Goal: Task Accomplishment & Management: Complete application form

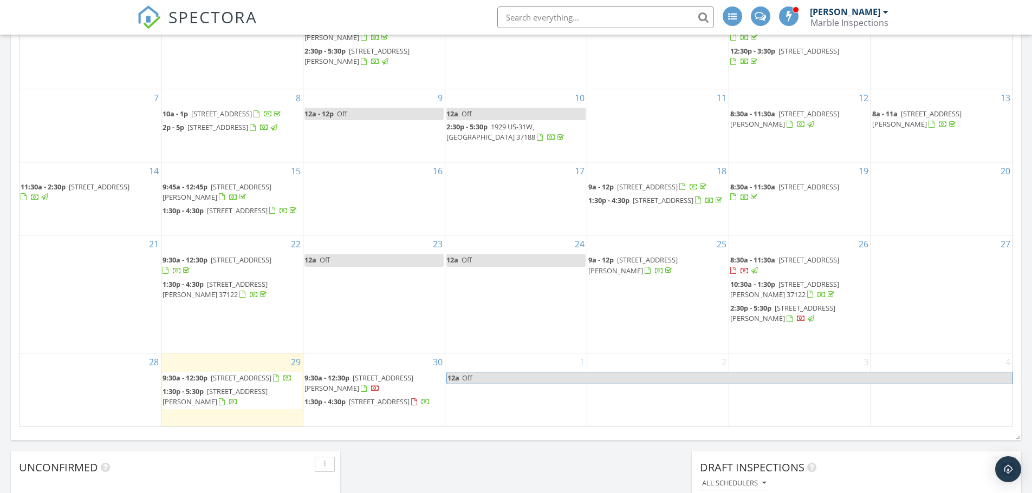
scroll to position [650, 0]
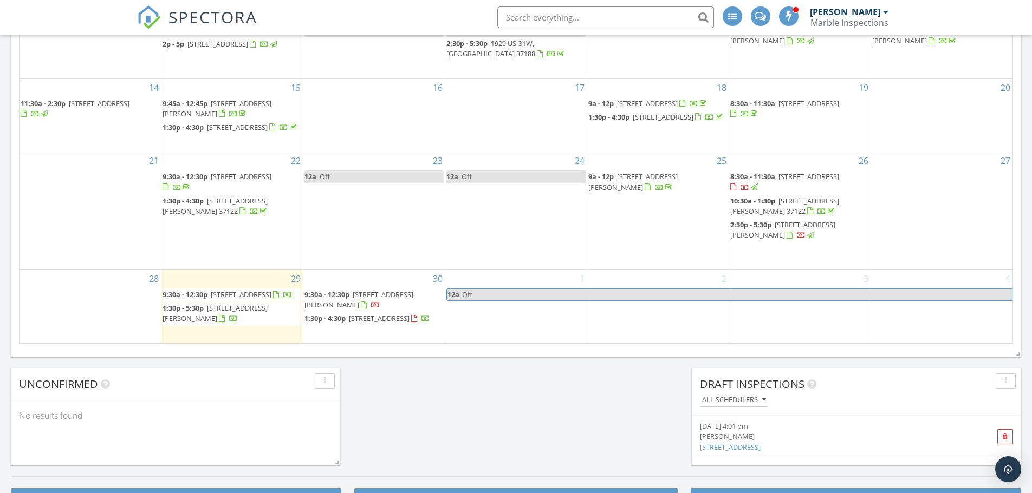
click at [496, 490] on h3 "Book More Inspections" at bounding box center [516, 502] width 323 height 27
click at [402, 324] on span "1:30p - 4:30p 416 Scotts Creek Trail, Nashville 37076" at bounding box center [367, 319] width 126 height 11
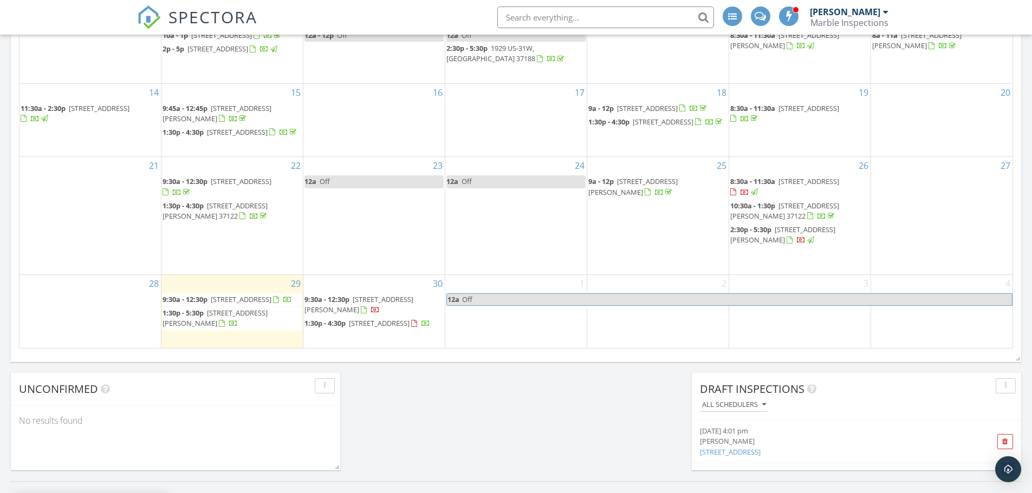
scroll to position [596, 0]
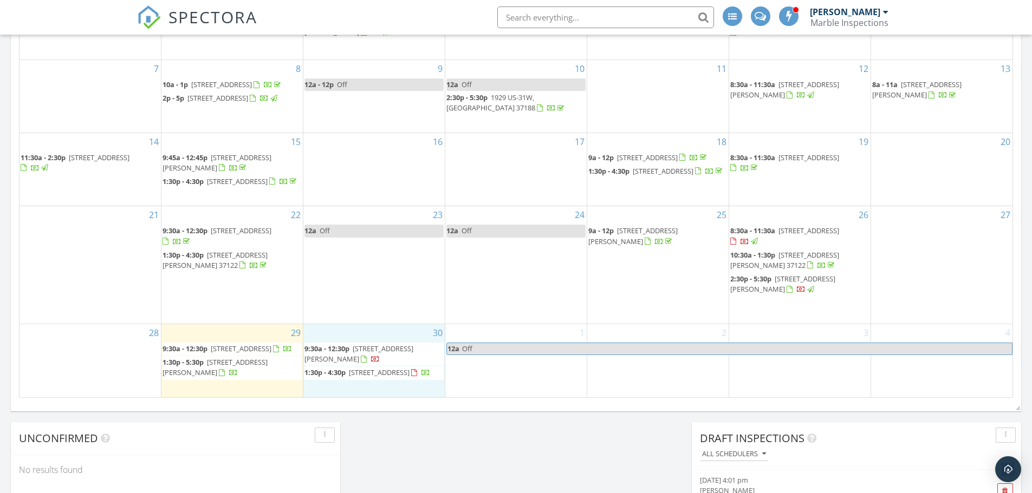
click at [430, 395] on div "30 9:30a - 12:30p [STREET_ADDRESS][PERSON_NAME] 1:30p - 4:30p [STREET_ADDRESS]" at bounding box center [373, 360] width 141 height 73
click at [383, 345] on link "Inspection" at bounding box center [374, 344] width 56 height 17
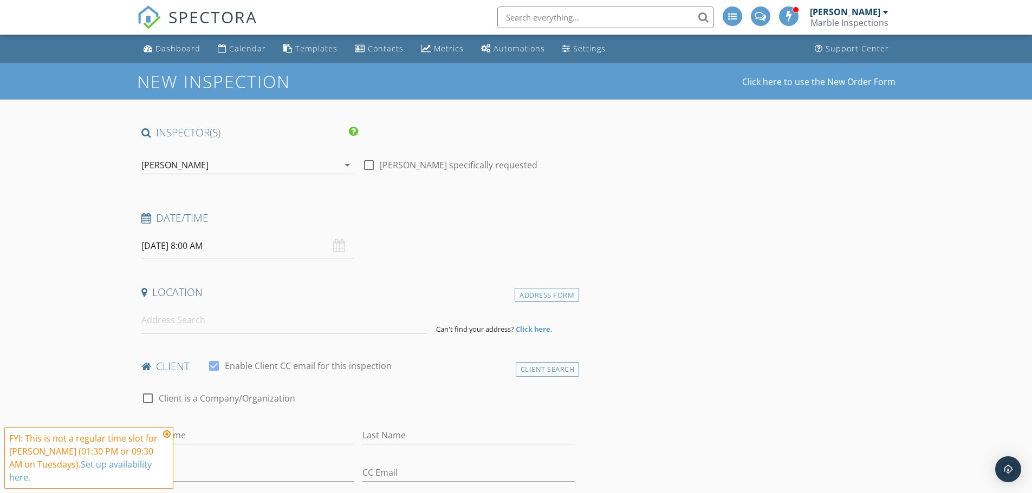
click at [192, 248] on input "09/30/2025 8:00 AM" at bounding box center [247, 246] width 212 height 27
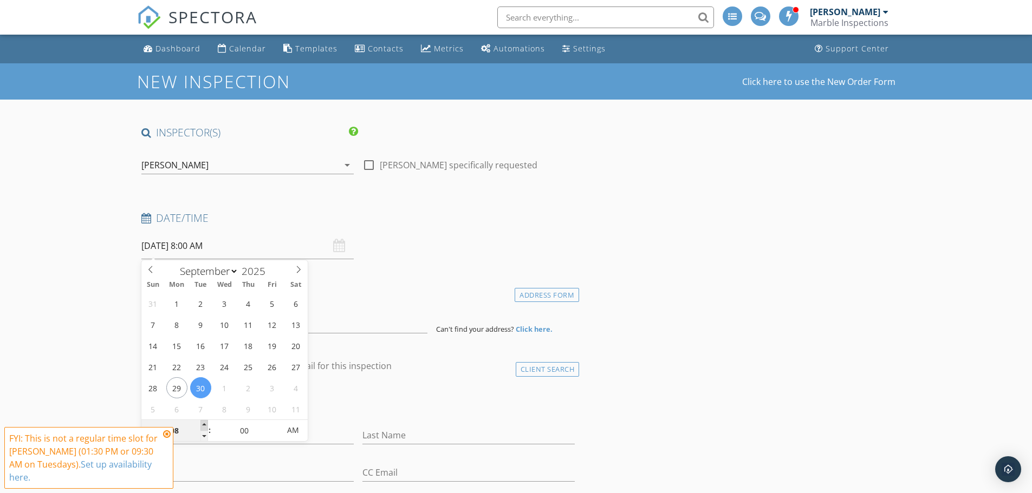
type input "09"
type input "09/30/2025 9:00 AM"
click at [206, 428] on span at bounding box center [204, 425] width 8 height 11
type input "10"
type input "09/30/2025 10:00 AM"
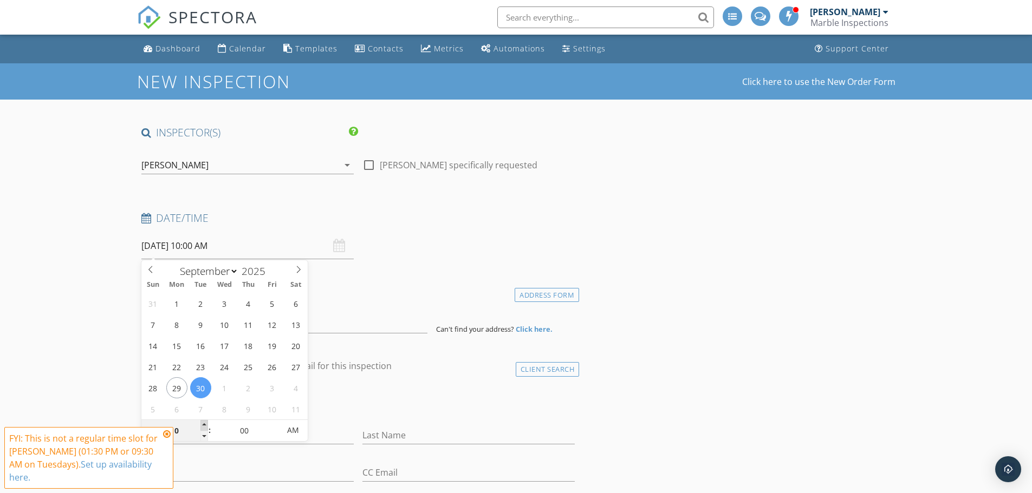
click at [206, 428] on span at bounding box center [204, 425] width 8 height 11
type input "11"
type input "09/30/2025 11:00 AM"
click at [206, 428] on span at bounding box center [204, 425] width 8 height 11
type input "12"
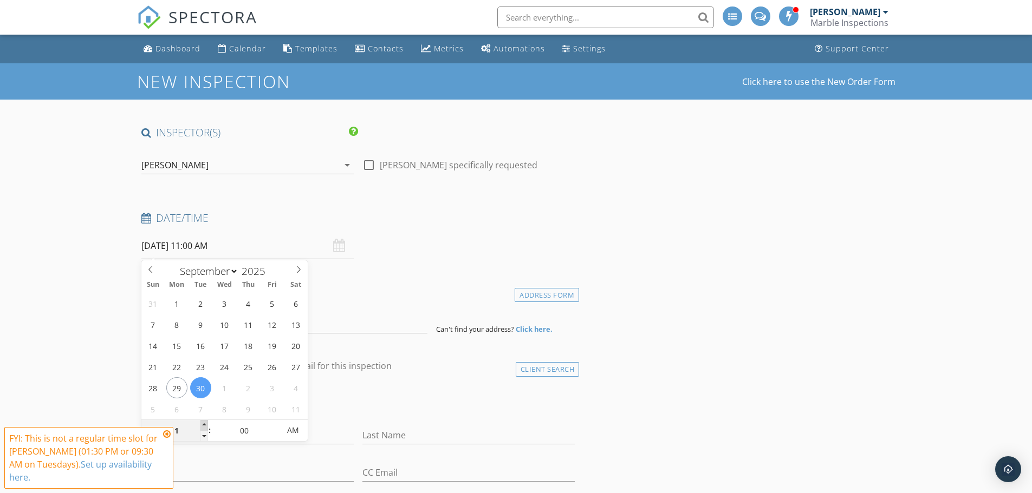
type input "09/30/2025 12:00 PM"
click at [206, 428] on span at bounding box center [204, 425] width 8 height 11
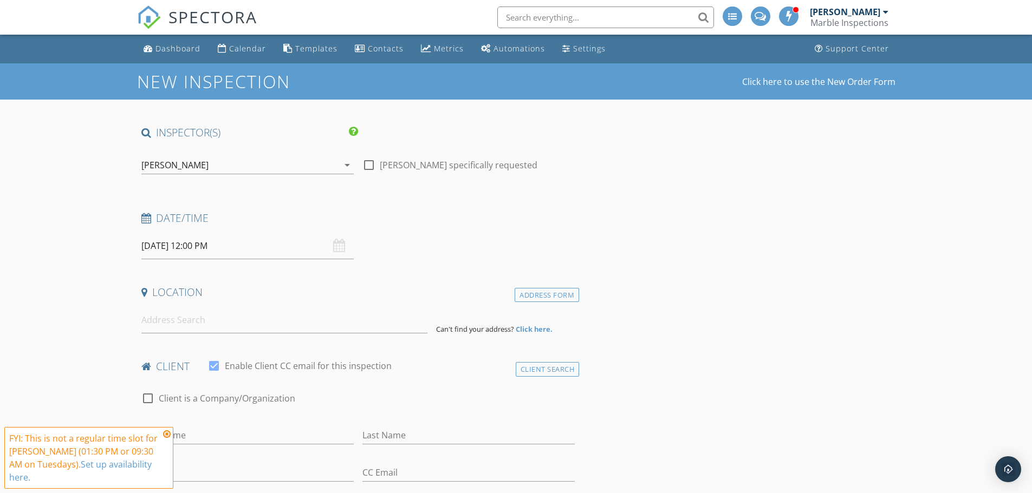
click at [165, 435] on icon at bounding box center [167, 434] width 8 height 9
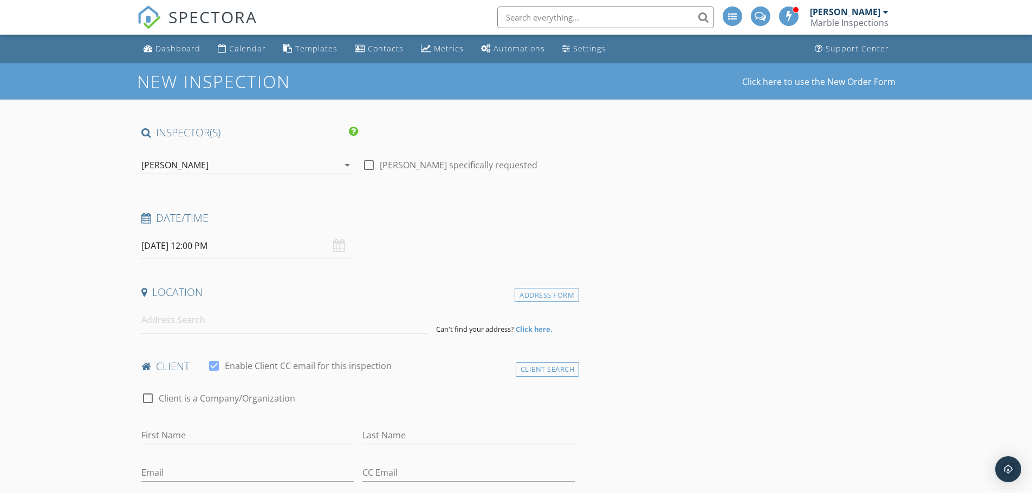
click at [194, 247] on input "09/30/2025 12:00 PM" at bounding box center [247, 246] width 212 height 27
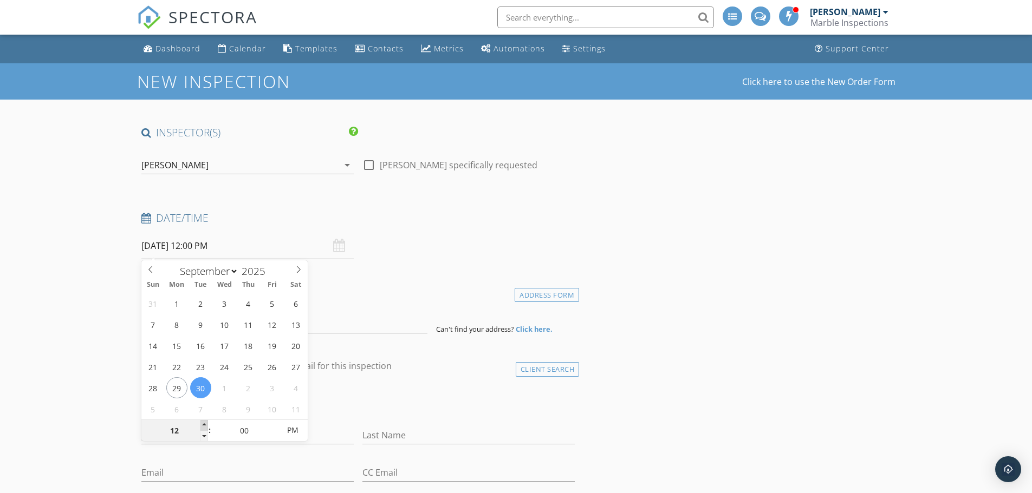
type input "01"
type input "09/30/2025 1:00 PM"
click at [203, 426] on span at bounding box center [204, 425] width 8 height 11
type input "02"
type input "09/30/2025 2:00 PM"
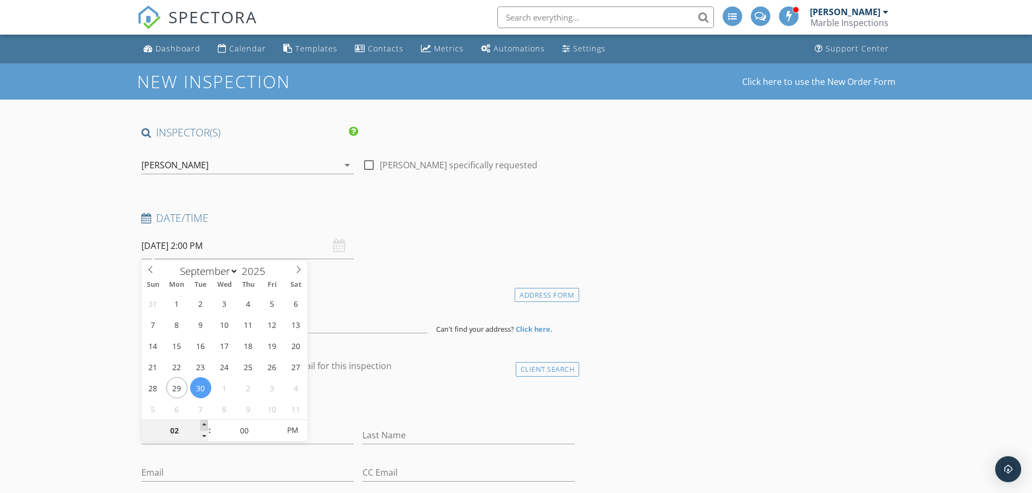
click at [203, 426] on span at bounding box center [204, 425] width 8 height 11
type input "05"
type input "09/30/2025 2:05 PM"
click at [275, 425] on span at bounding box center [274, 425] width 8 height 11
type input "10"
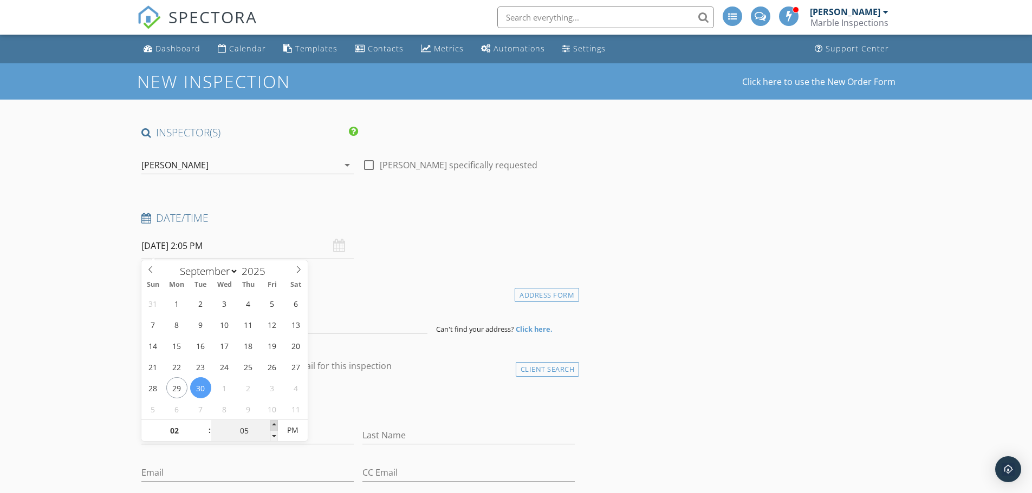
type input "09/30/2025 2:10 PM"
click at [274, 425] on span at bounding box center [274, 425] width 8 height 11
type input "15"
type input "09/30/2025 2:15 PM"
click at [274, 425] on span at bounding box center [274, 425] width 8 height 11
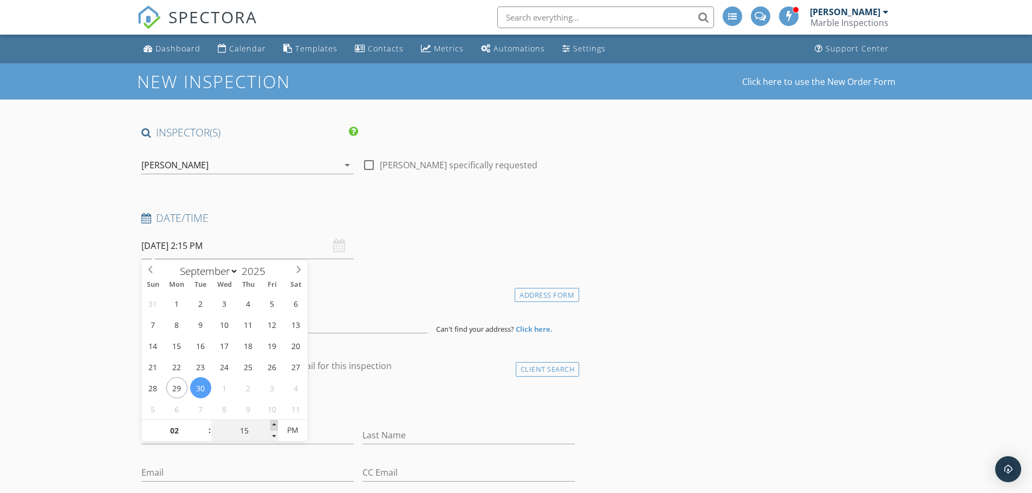
type input "20"
type input "09/30/2025 2:20 PM"
click at [274, 425] on span at bounding box center [274, 425] width 8 height 11
type input "25"
type input "09/30/2025 2:25 PM"
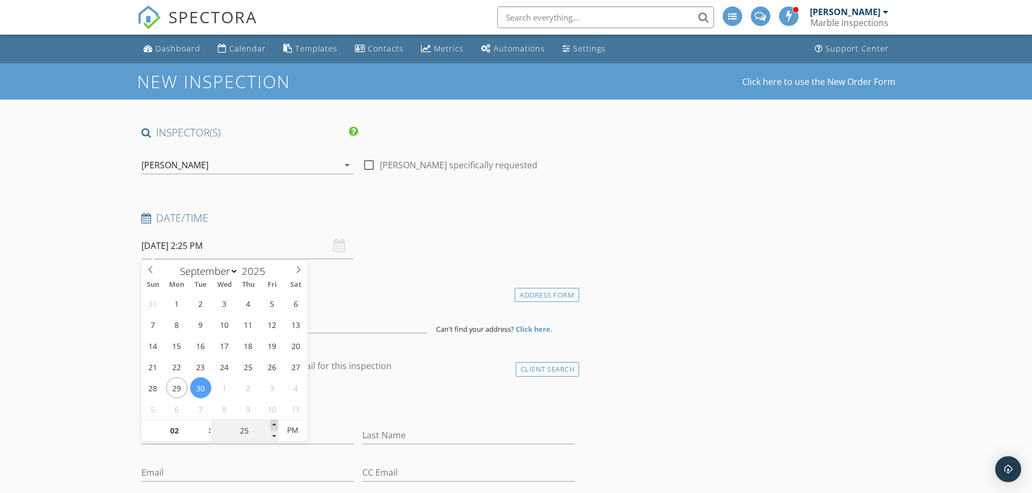
click at [274, 425] on span at bounding box center [274, 425] width 8 height 11
type input "30"
type input "09/30/2025 2:30 PM"
click at [274, 425] on span at bounding box center [274, 425] width 8 height 11
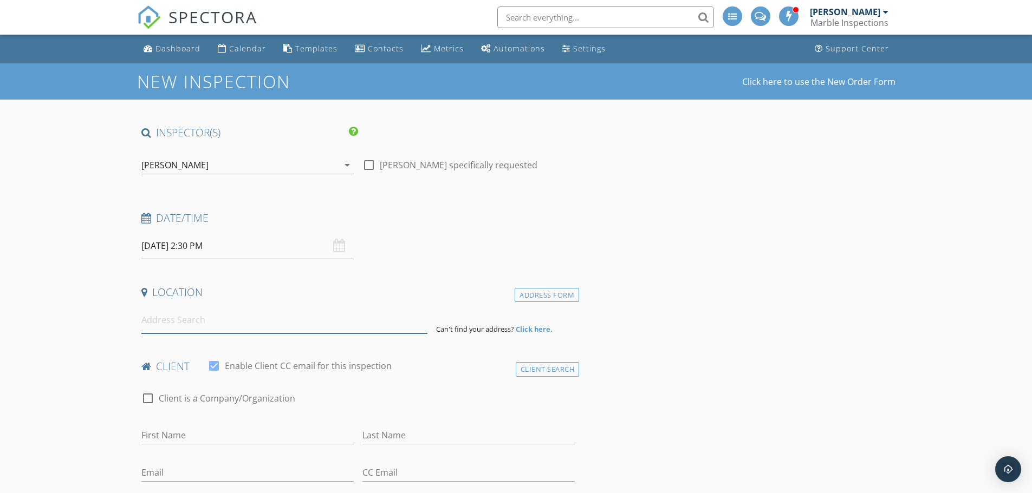
click at [165, 329] on input at bounding box center [284, 320] width 286 height 27
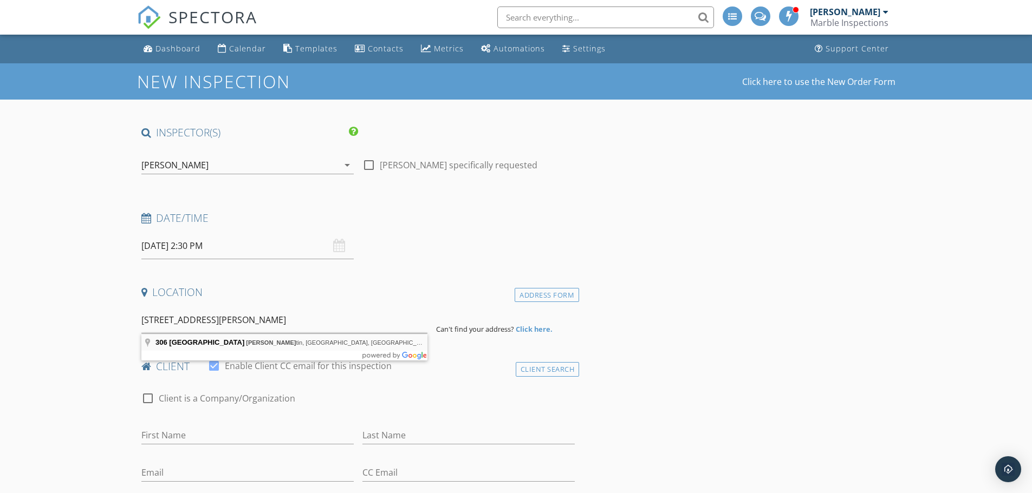
type input "306 Old Spring Lane, Gallatin, TN, USA"
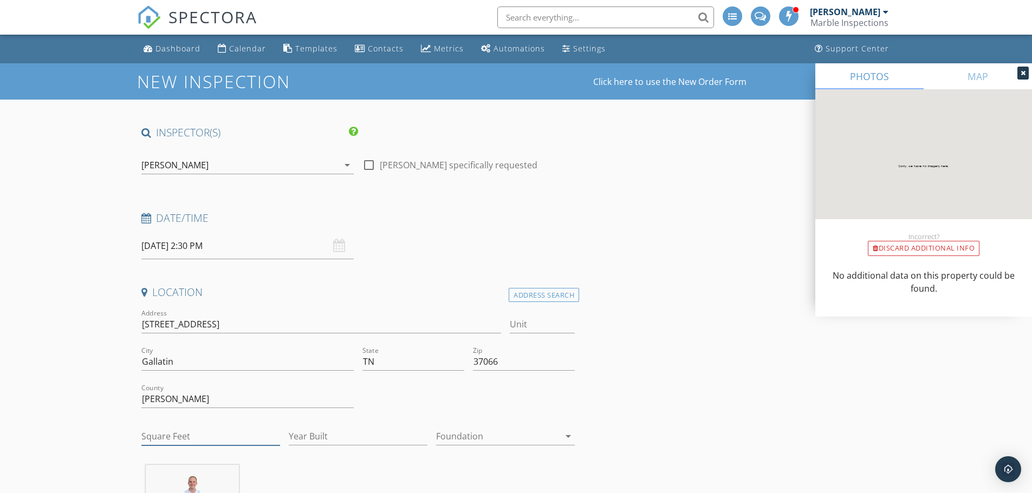
click at [153, 428] on input "Square Feet" at bounding box center [210, 437] width 139 height 18
type input "2800"
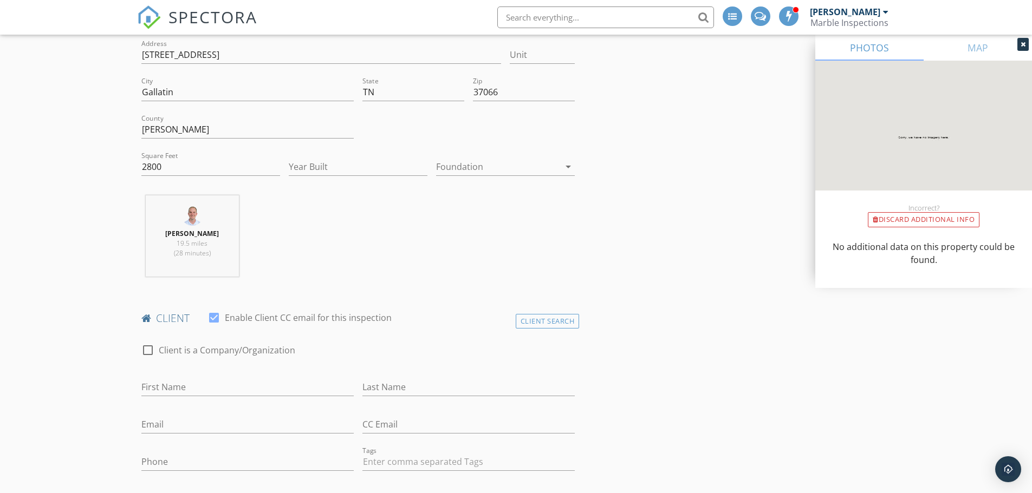
scroll to position [271, 0]
click at [152, 386] on input "First Name" at bounding box center [247, 387] width 212 height 18
type input "Kenny"
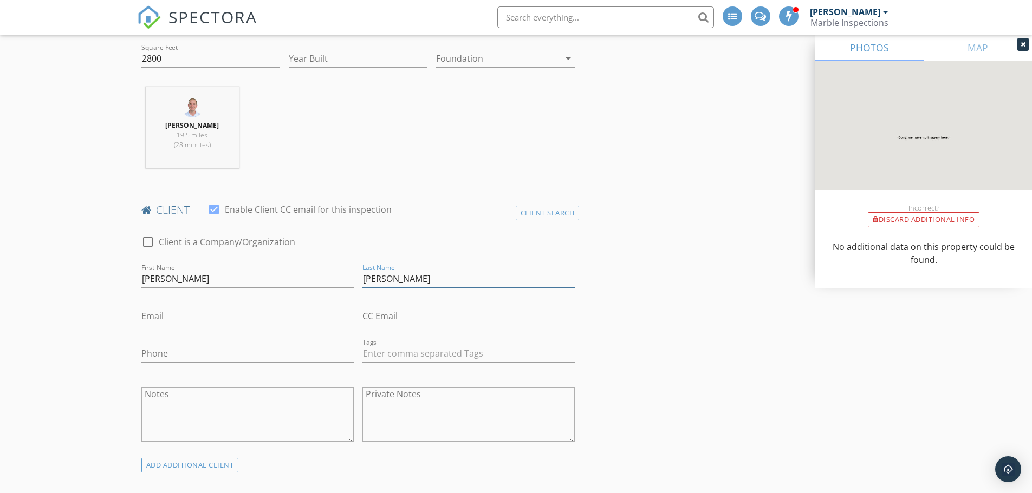
scroll to position [379, 0]
type input "Hipes"
click at [179, 320] on input "Email" at bounding box center [247, 316] width 212 height 18
type input "hipes29@gmail.com"
click at [168, 347] on input "Phone" at bounding box center [247, 353] width 212 height 18
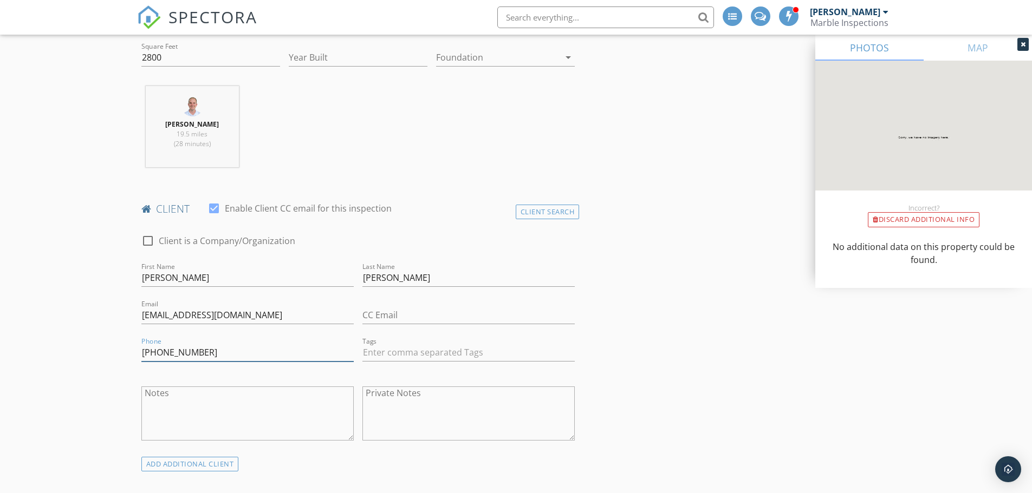
type input "615-598-0106"
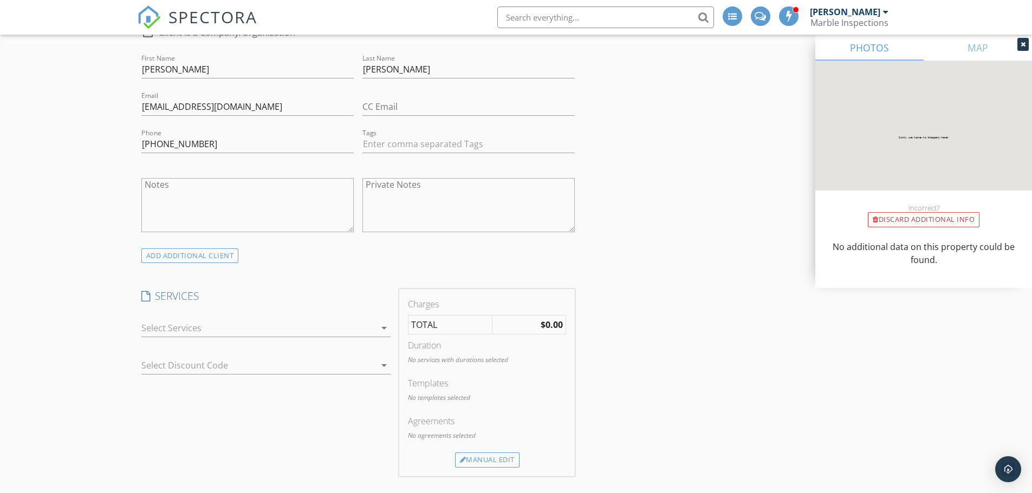
scroll to position [596, 0]
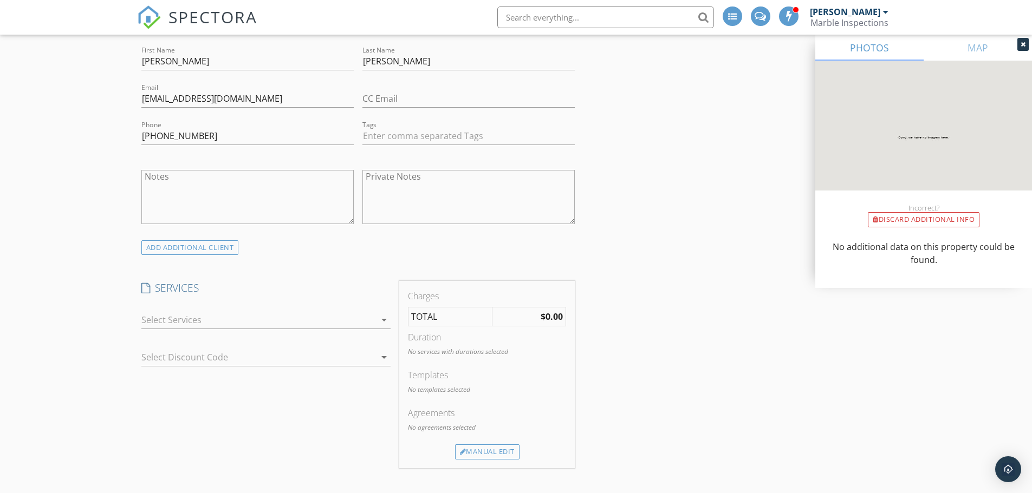
click at [173, 324] on div at bounding box center [258, 319] width 234 height 17
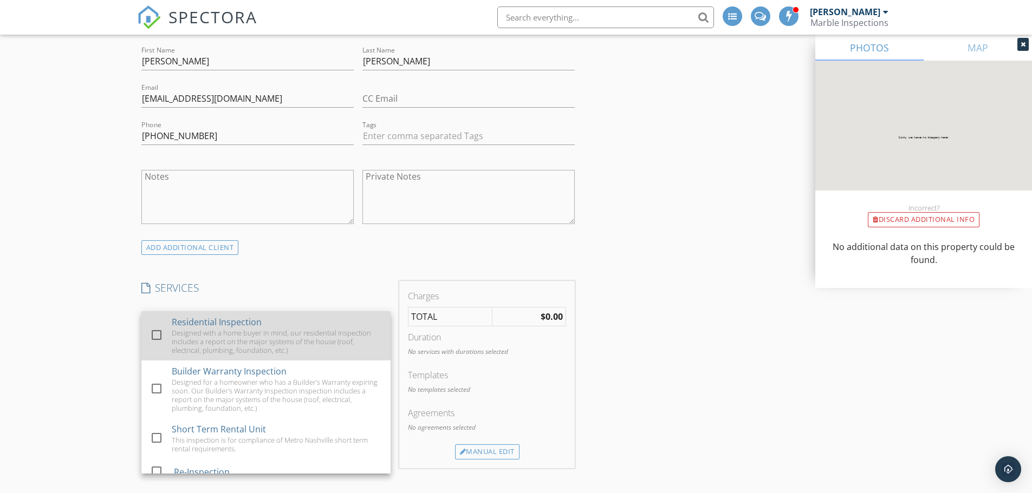
click at [173, 326] on div "Residential Inspection" at bounding box center [217, 322] width 90 height 13
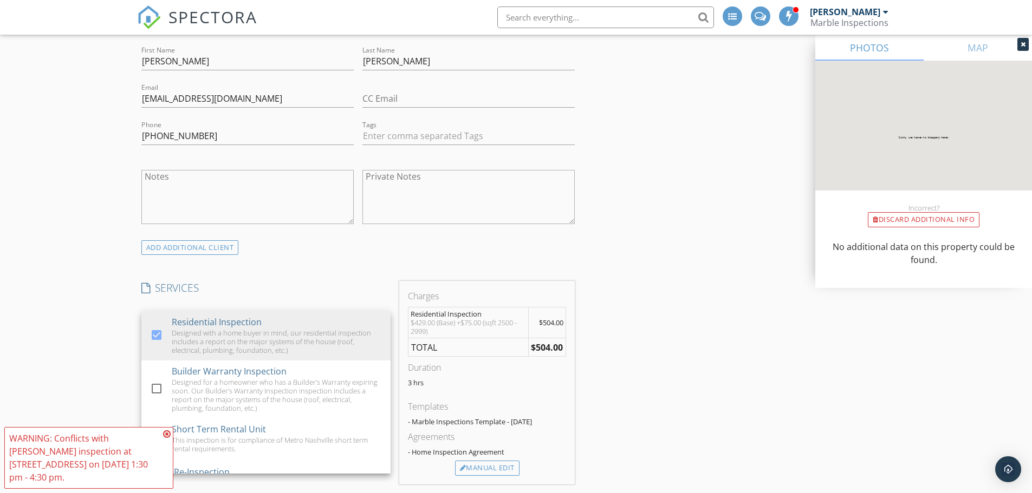
click at [165, 436] on icon at bounding box center [167, 434] width 8 height 9
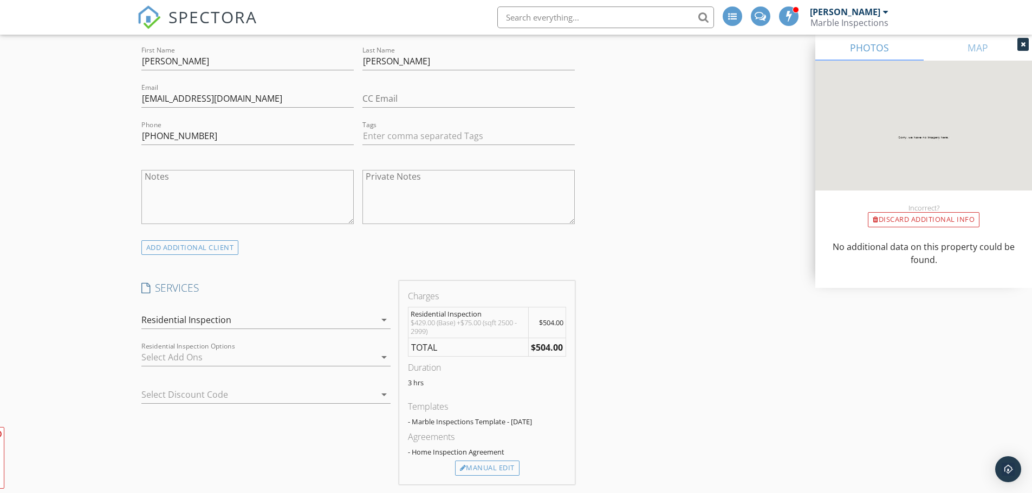
click at [73, 352] on div "New Inspection Click here to use the New Order Form INSPECTOR(S) check_box Jody…" at bounding box center [516, 464] width 1032 height 1993
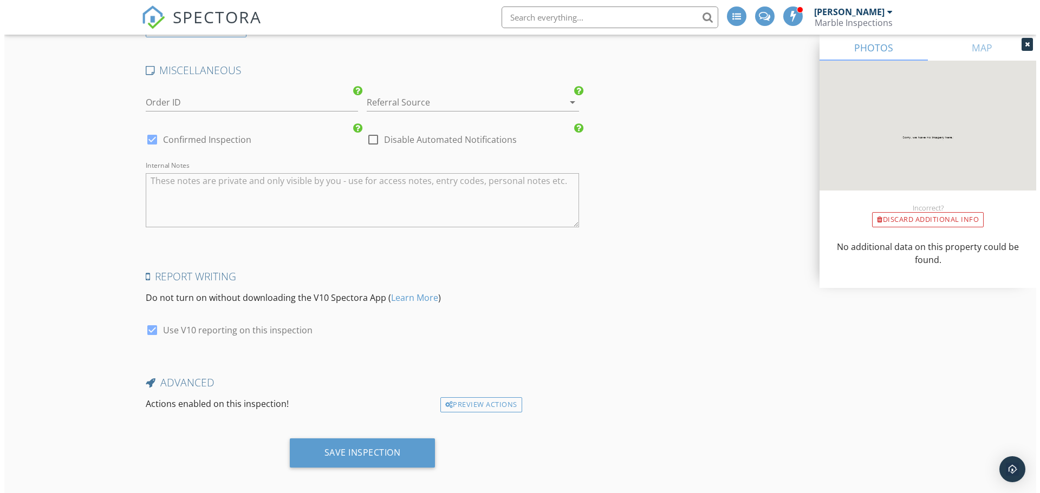
scroll to position [1563, 0]
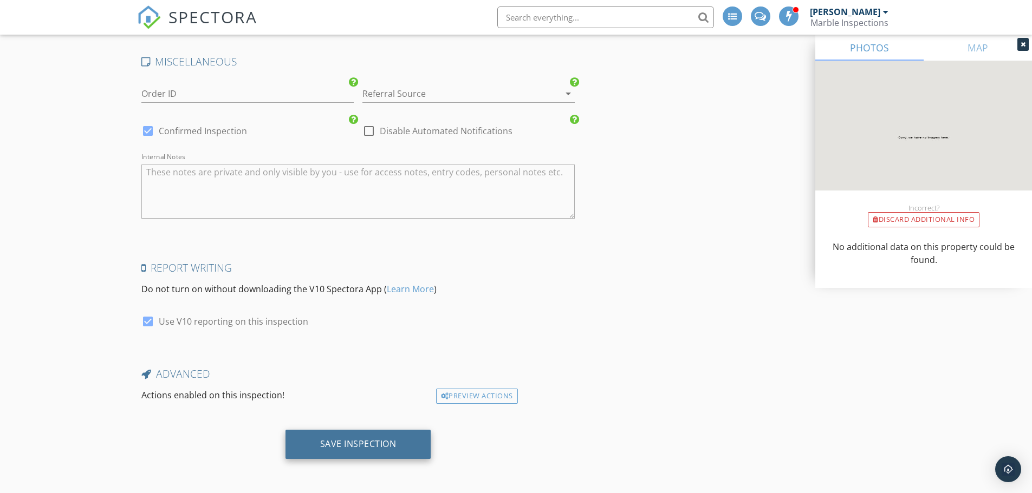
click at [349, 452] on div "Save Inspection" at bounding box center [358, 444] width 146 height 29
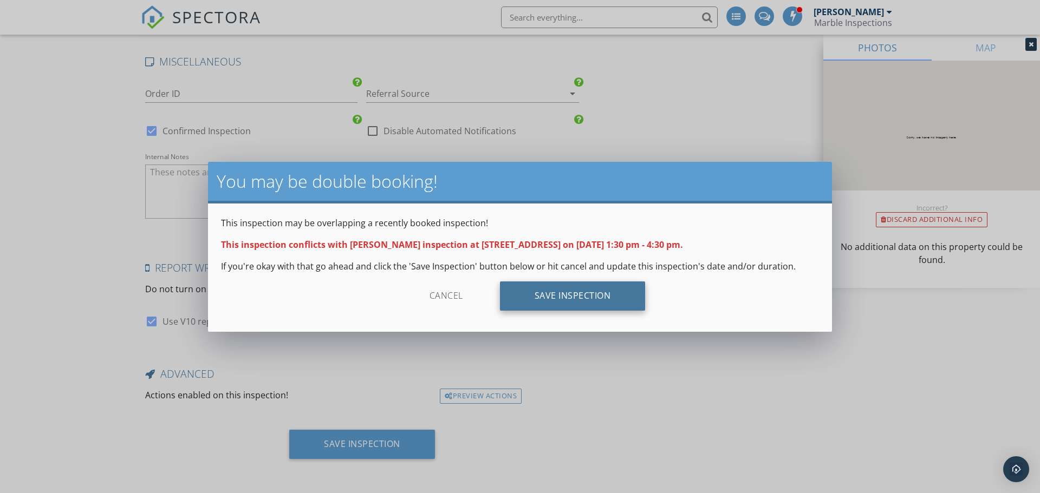
click at [562, 294] on div "Save Inspection" at bounding box center [573, 296] width 146 height 29
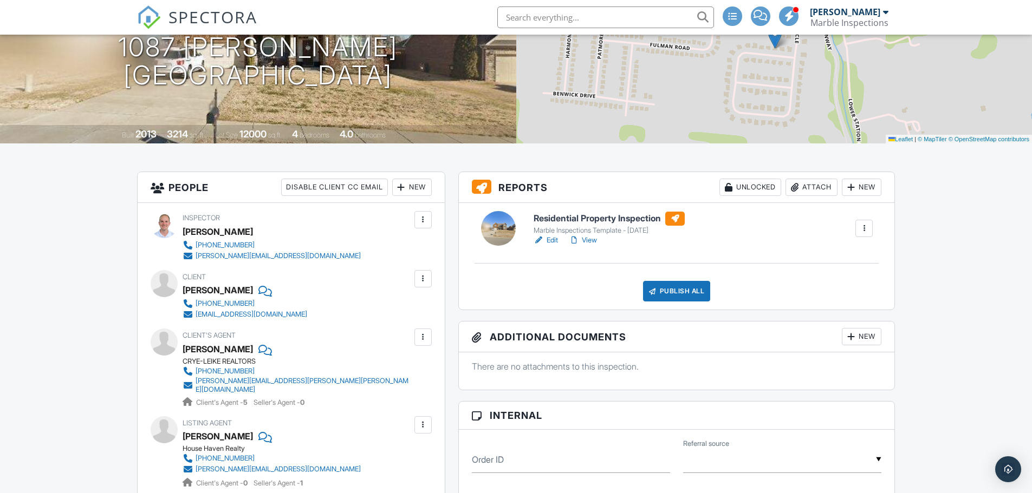
scroll to position [162, 0]
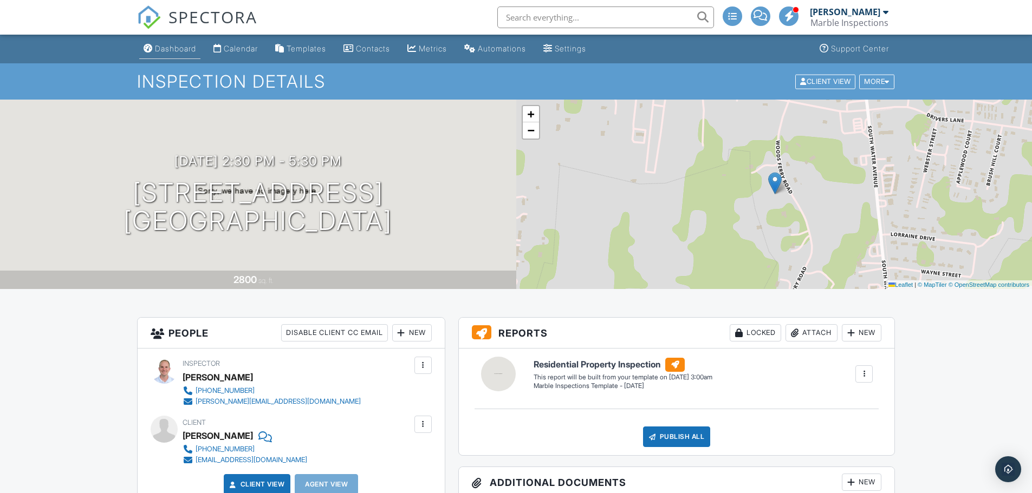
click at [168, 48] on div "Dashboard" at bounding box center [175, 48] width 41 height 9
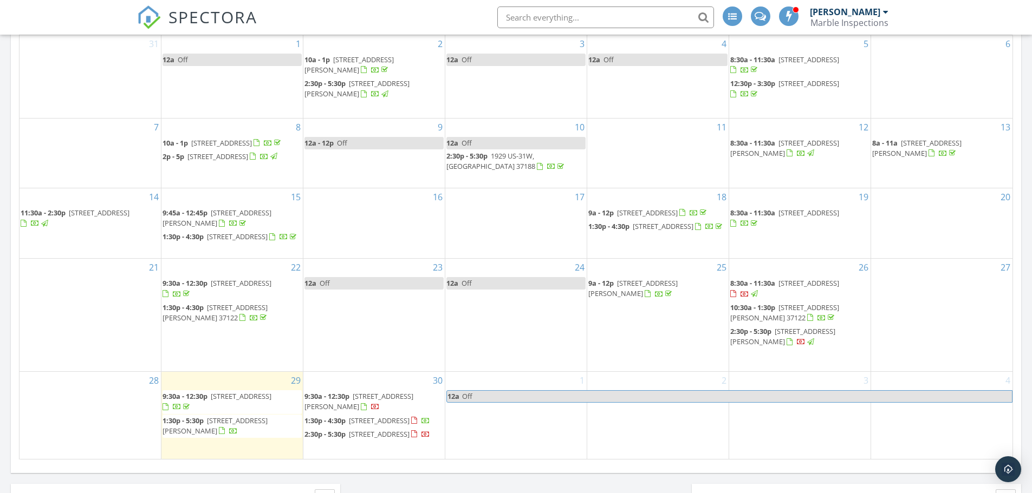
scroll to position [596, 0]
